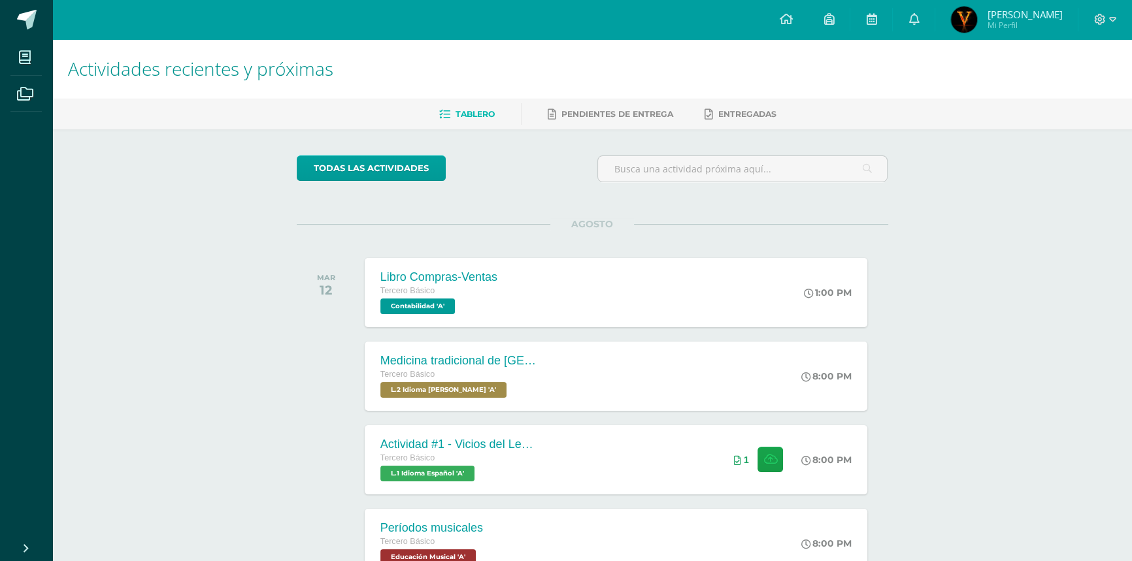
click at [1091, 19] on div at bounding box center [1105, 19] width 54 height 39
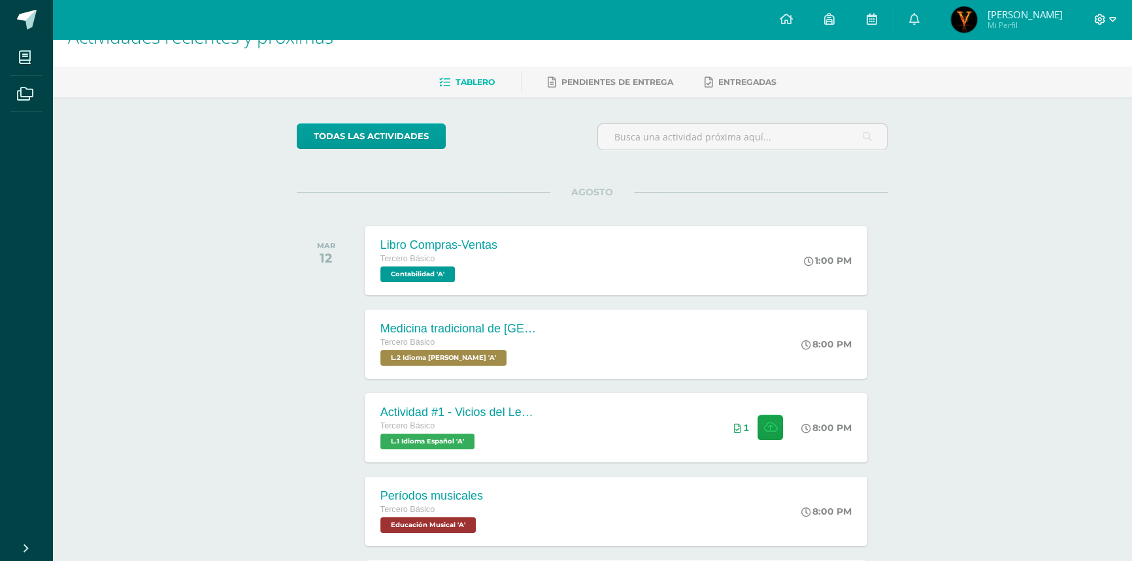
click at [1102, 21] on icon at bounding box center [1100, 20] width 12 height 12
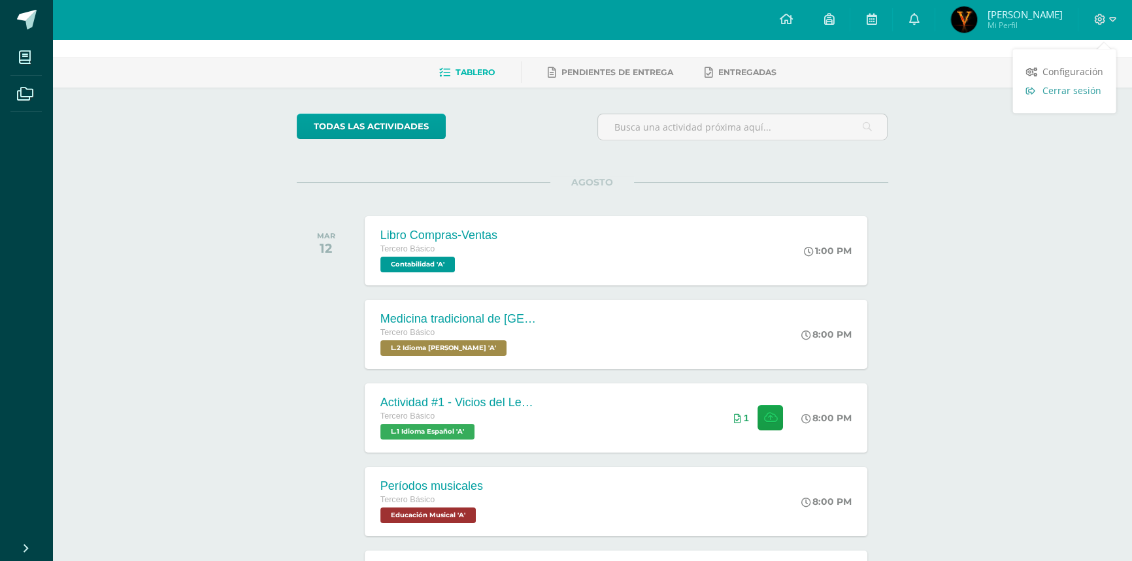
click at [1091, 86] on span "Cerrar sesión" at bounding box center [1071, 90] width 59 height 12
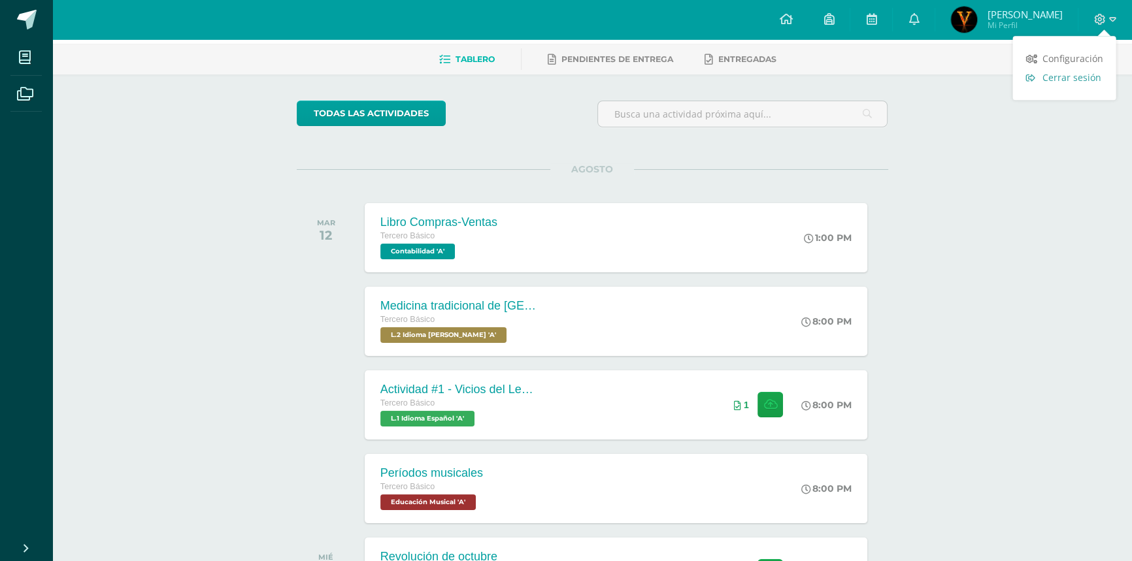
scroll to position [59, 0]
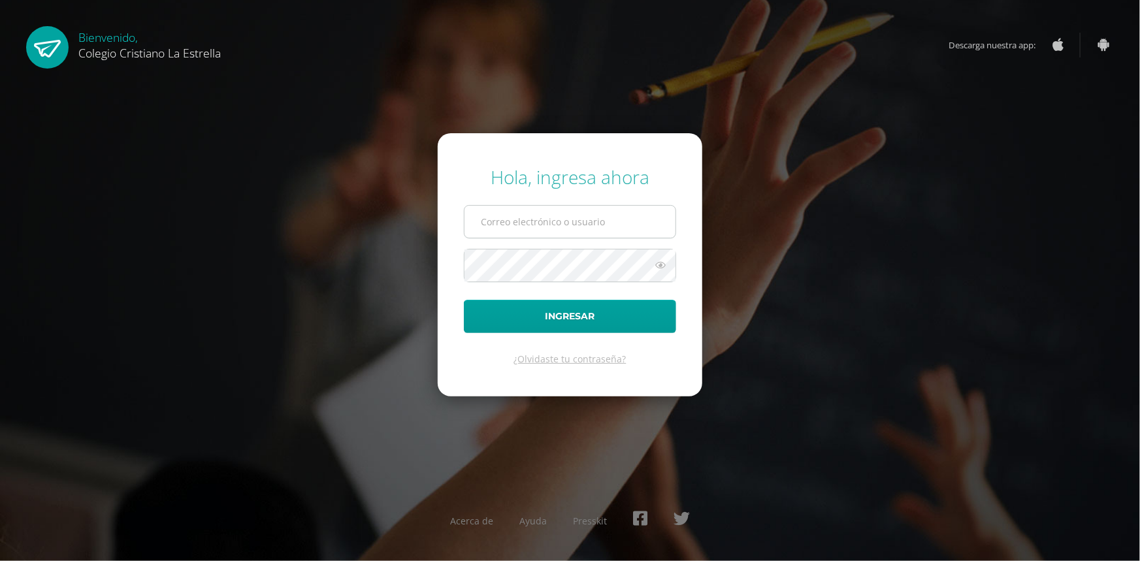
click at [549, 229] on input "text" at bounding box center [570, 222] width 211 height 32
type input "[EMAIL_ADDRESS][DOMAIN_NAME]"
drag, startPoint x: 622, startPoint y: 236, endPoint x: 338, endPoint y: 238, distance: 284.3
click at [143, 241] on div "Hola, ingresa ahora 333@laestrella.edu.gt Ingresar ¿Olvidaste tu contraseña? Ac…" at bounding box center [570, 280] width 1151 height 252
click at [575, 231] on input "text" at bounding box center [570, 222] width 211 height 32
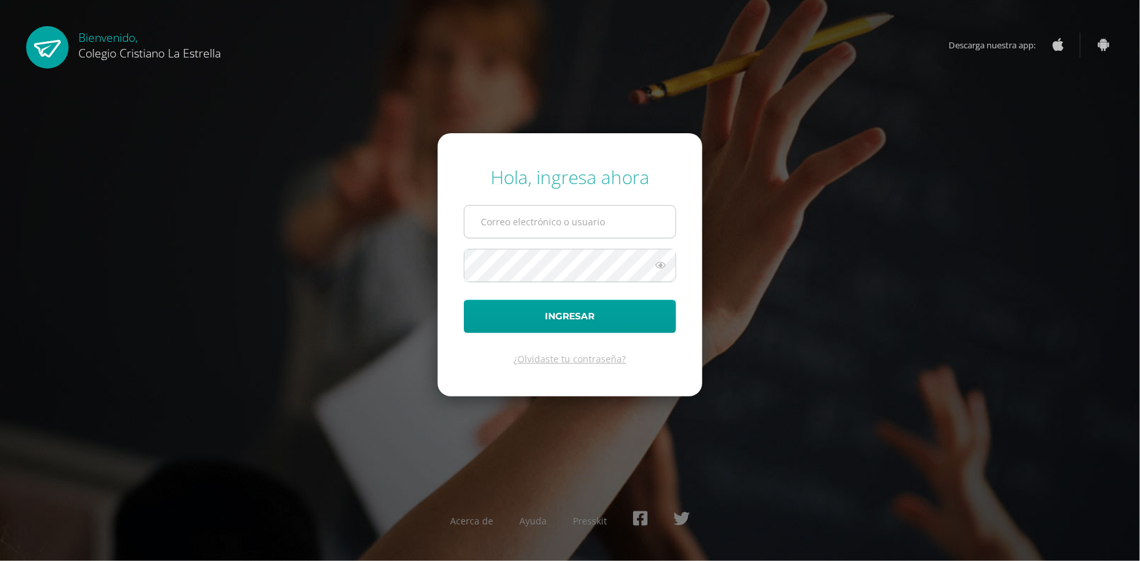
type input "847@laestrella.edu.gt"
click at [544, 291] on form "Hola, ingresa ahora 847@laestrella.edu.gt Ingresar ¿Olvidaste tu contraseña?" at bounding box center [570, 264] width 265 height 263
click at [464, 300] on button "Ingresar" at bounding box center [570, 316] width 212 height 33
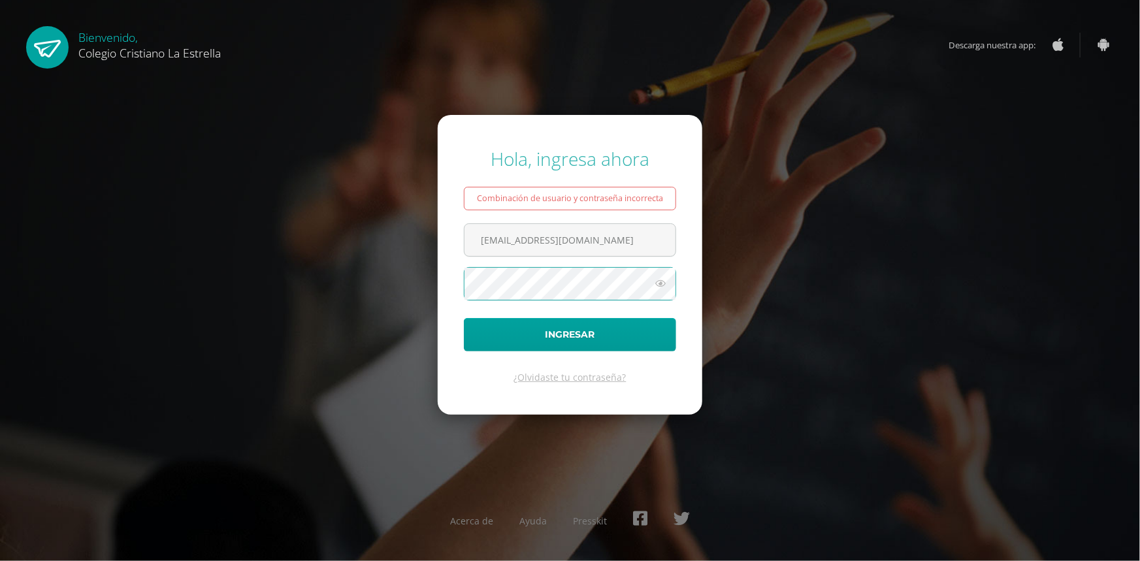
click at [464, 318] on button "Ingresar" at bounding box center [570, 334] width 212 height 33
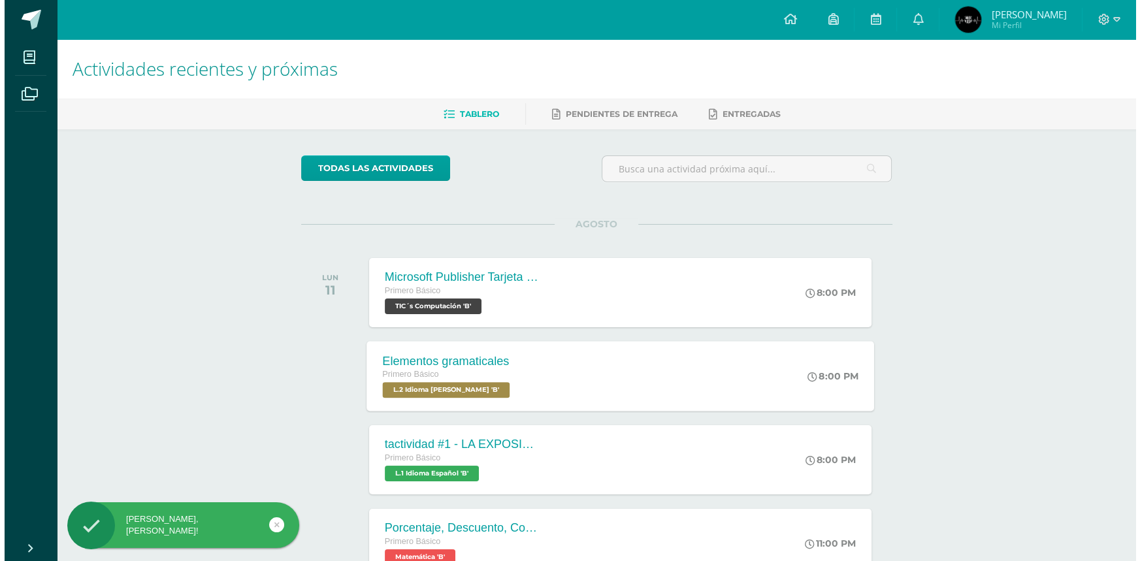
scroll to position [118, 0]
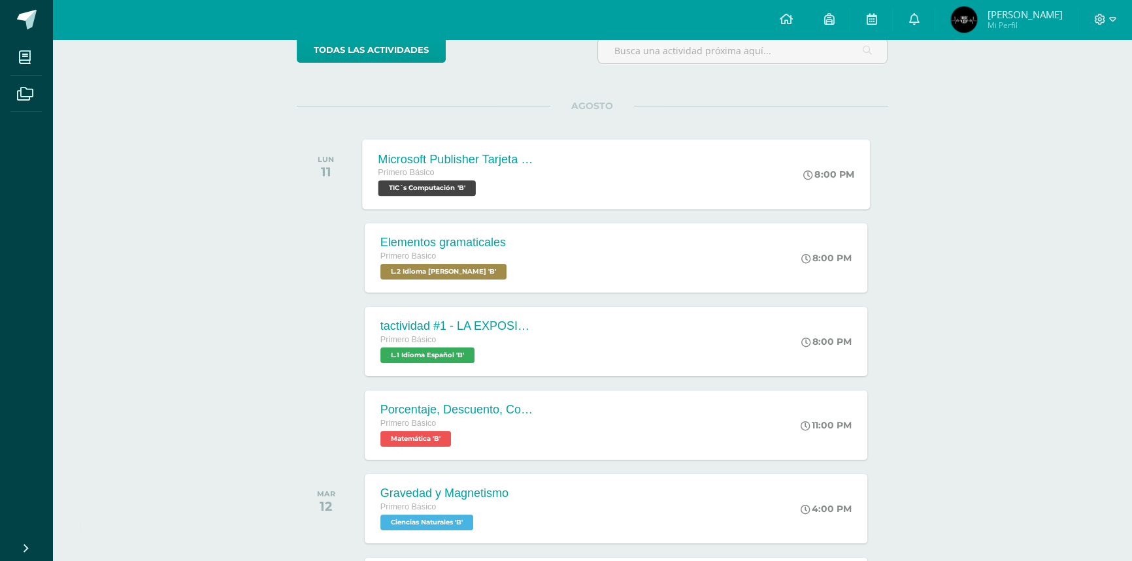
click at [523, 170] on div "Primero Básico" at bounding box center [457, 173] width 158 height 14
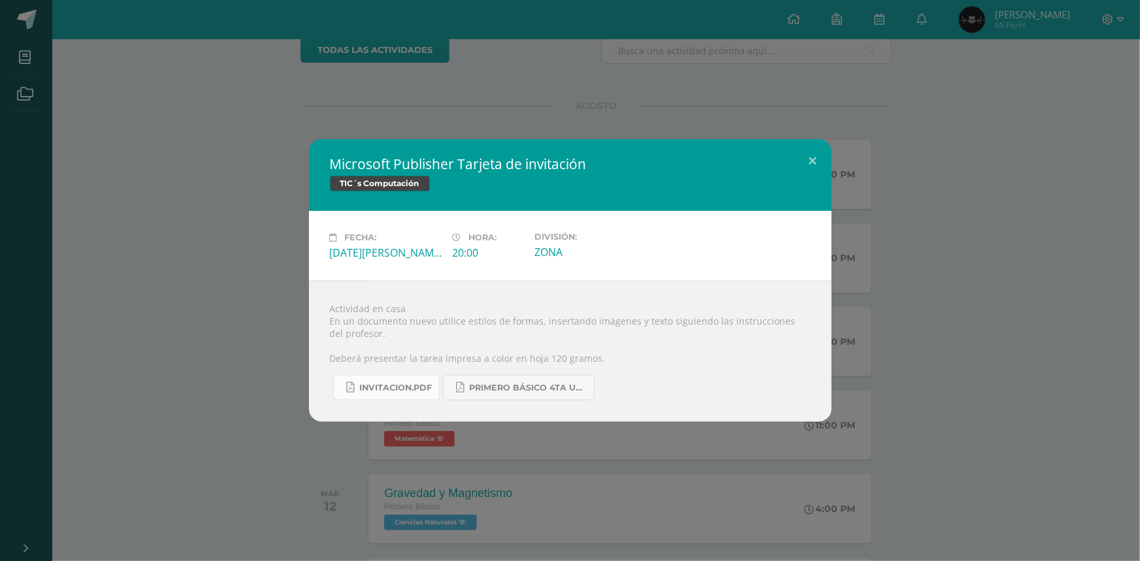
click at [394, 398] on link "INVITACION.pdf" at bounding box center [386, 387] width 107 height 25
